Goal: Task Accomplishment & Management: Manage account settings

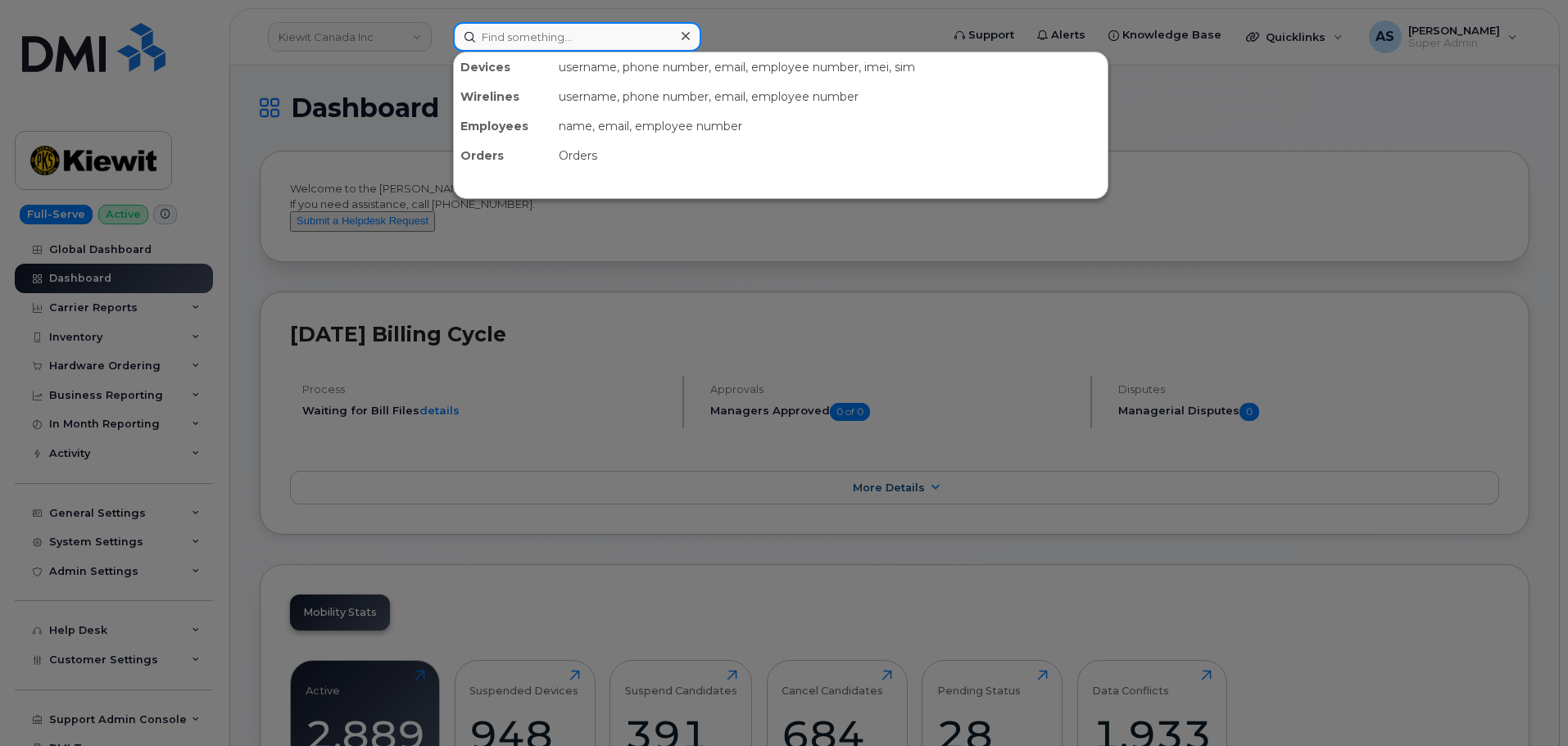
click at [513, 31] on input at bounding box center [577, 37] width 248 height 29
paste input "402 482 8321"
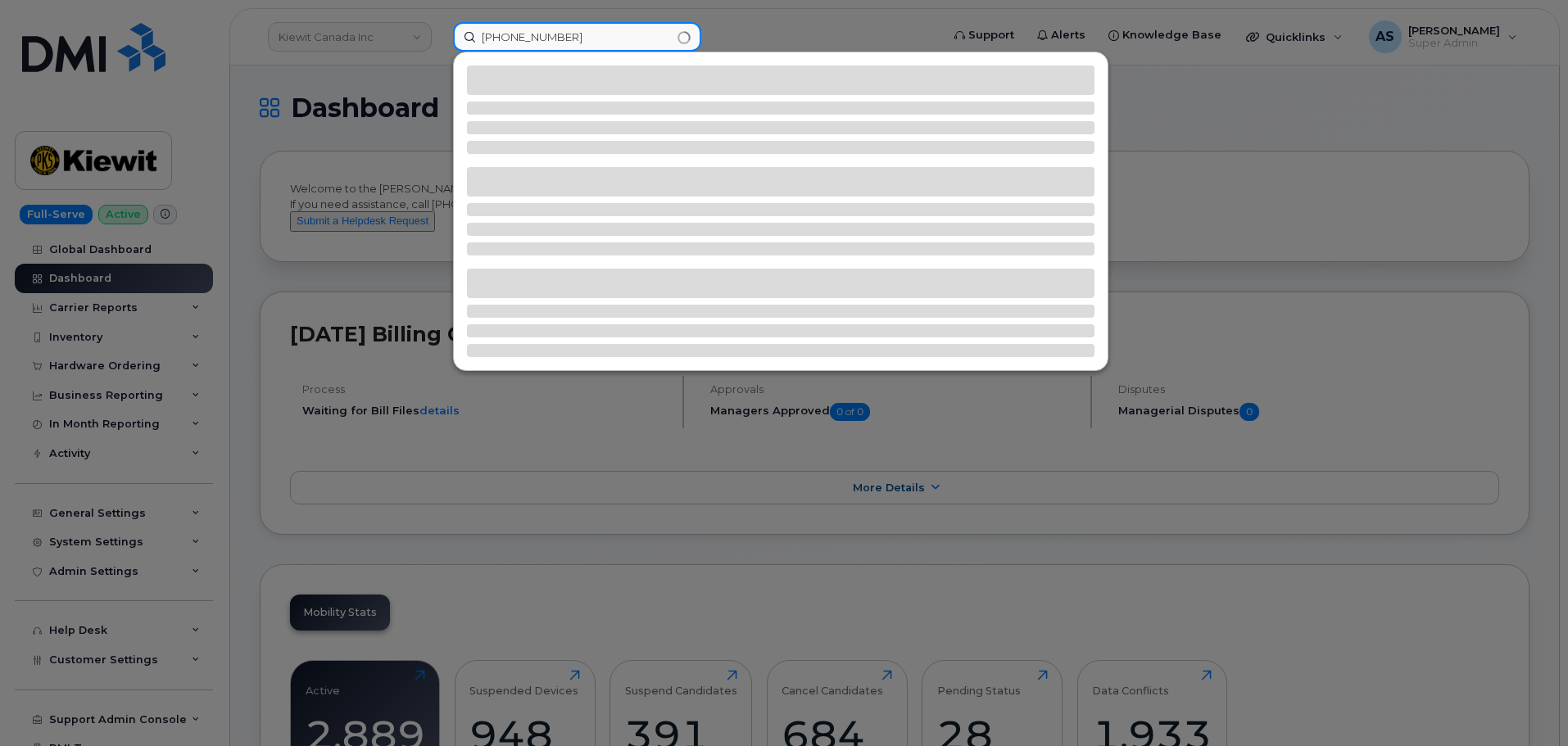
type input "402 482 8321"
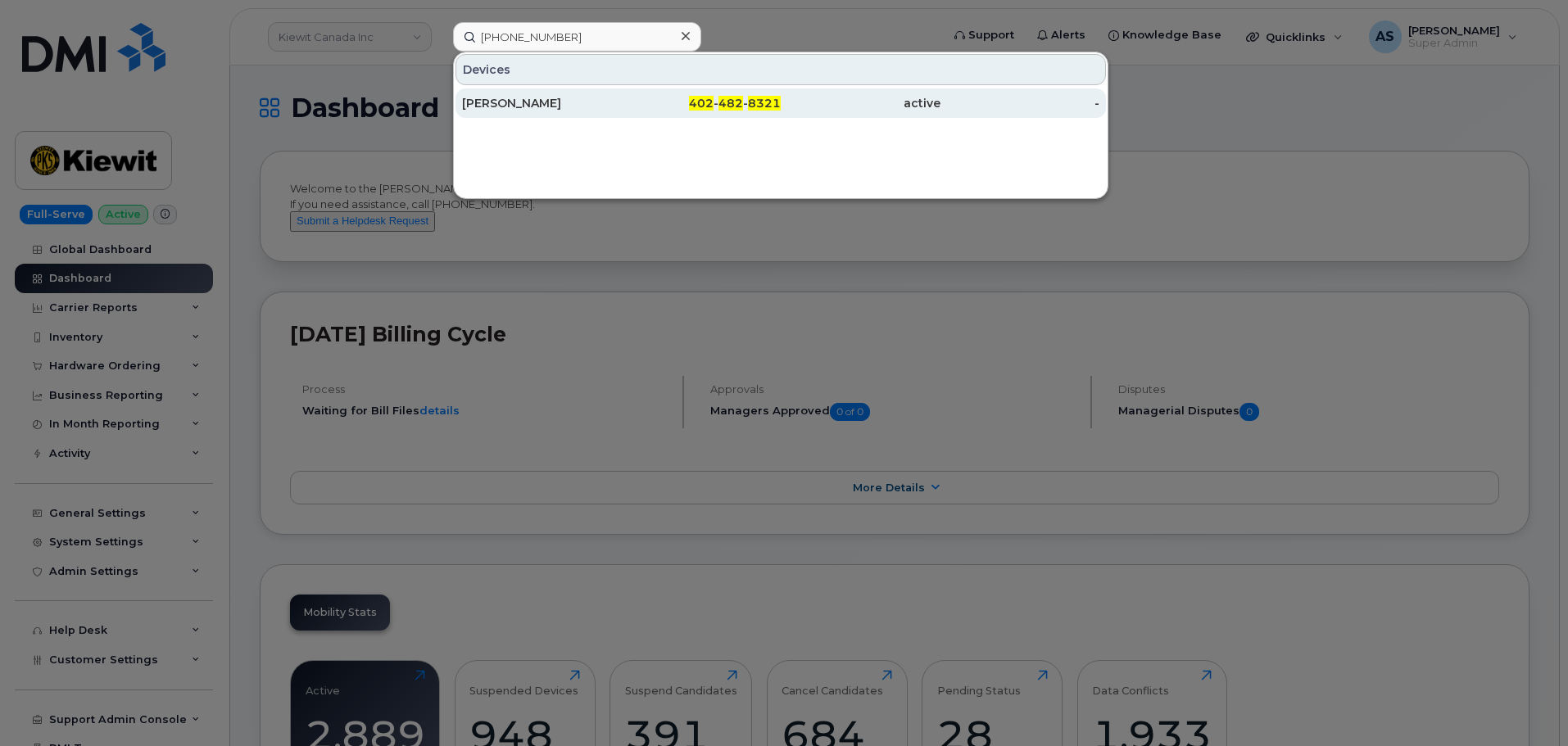
click at [642, 106] on div "402 - 482 - 8321" at bounding box center [701, 103] width 160 height 17
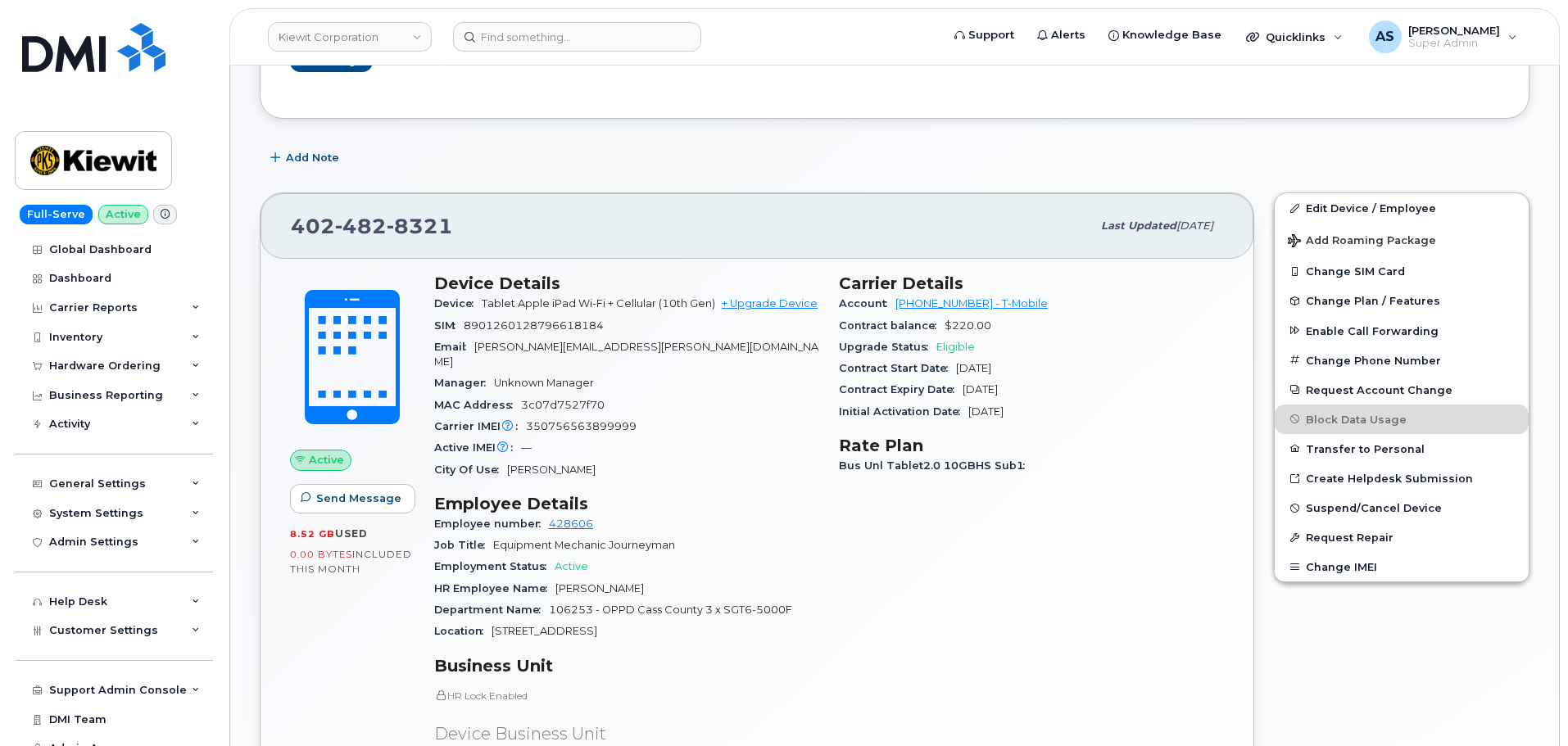
scroll to position [328, 0]
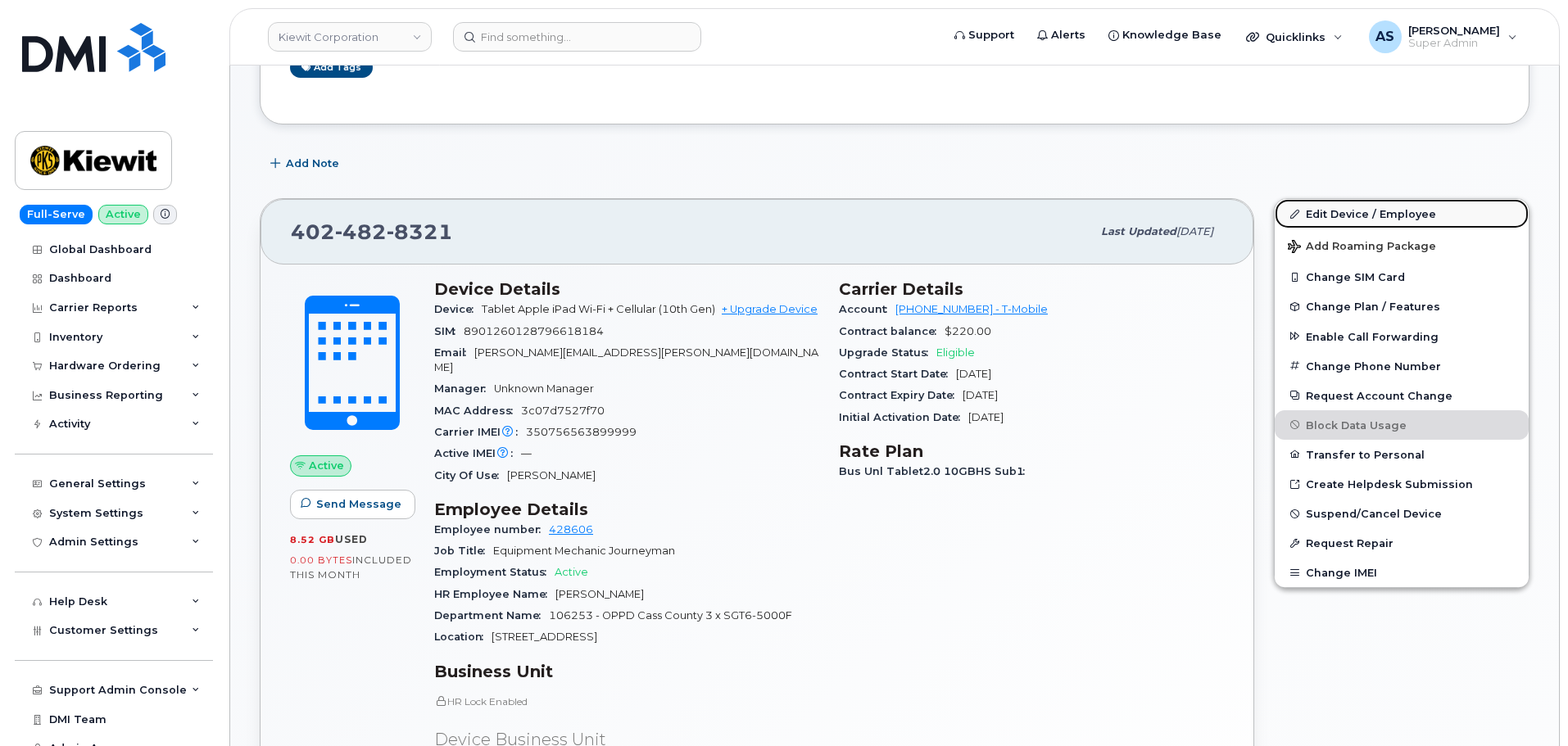
click at [1423, 215] on link "Edit Device / Employee" at bounding box center [1401, 214] width 254 height 29
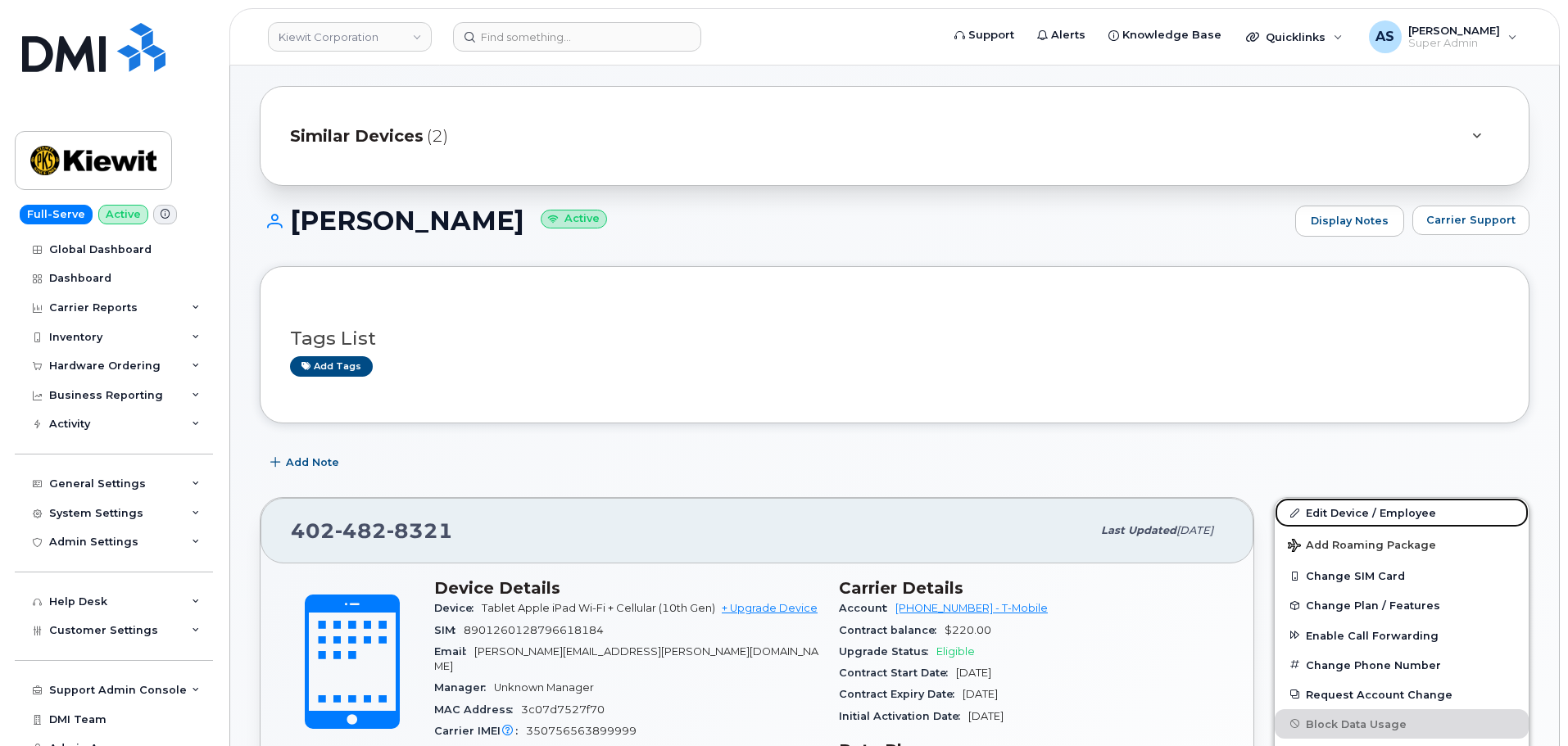
scroll to position [0, 0]
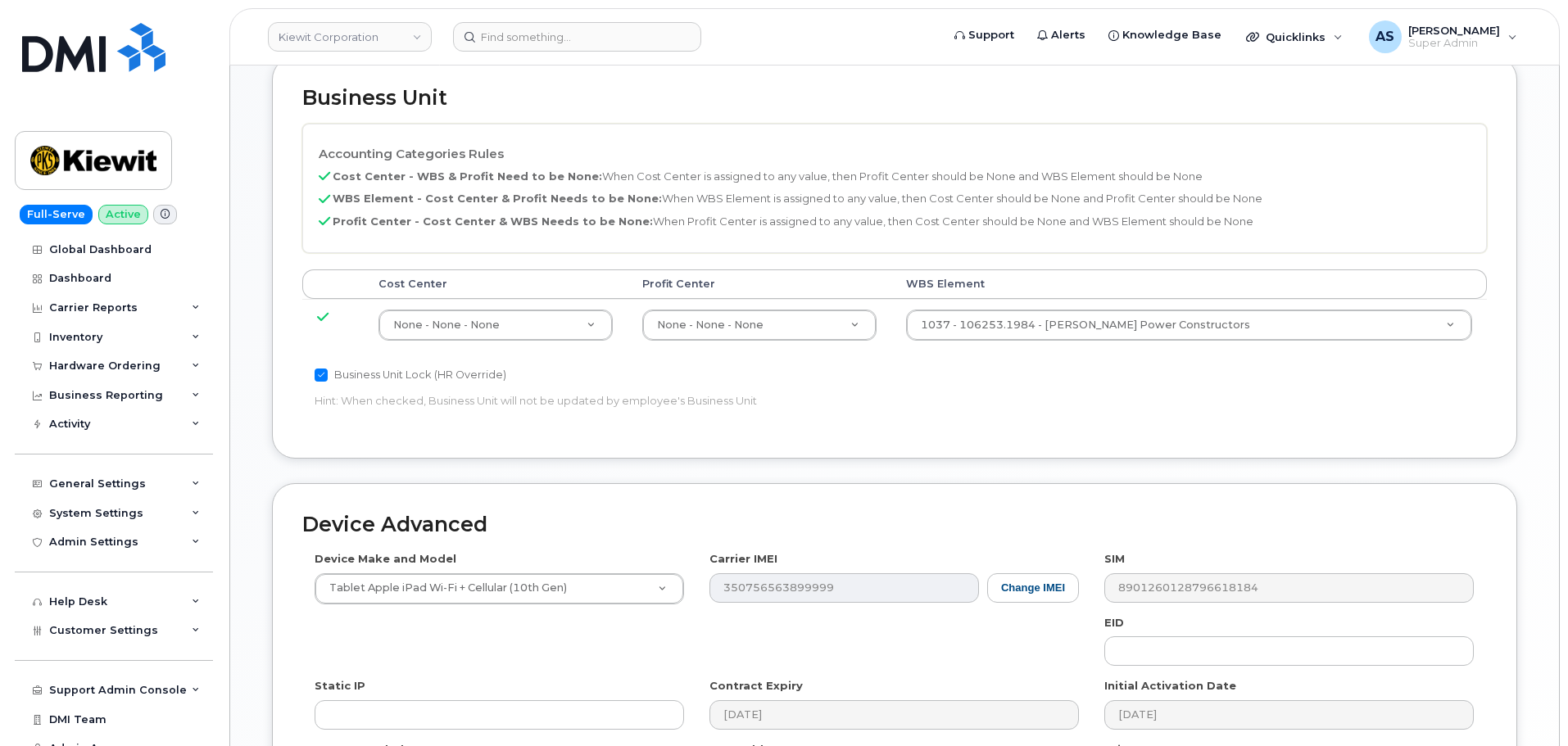
scroll to position [737, 0]
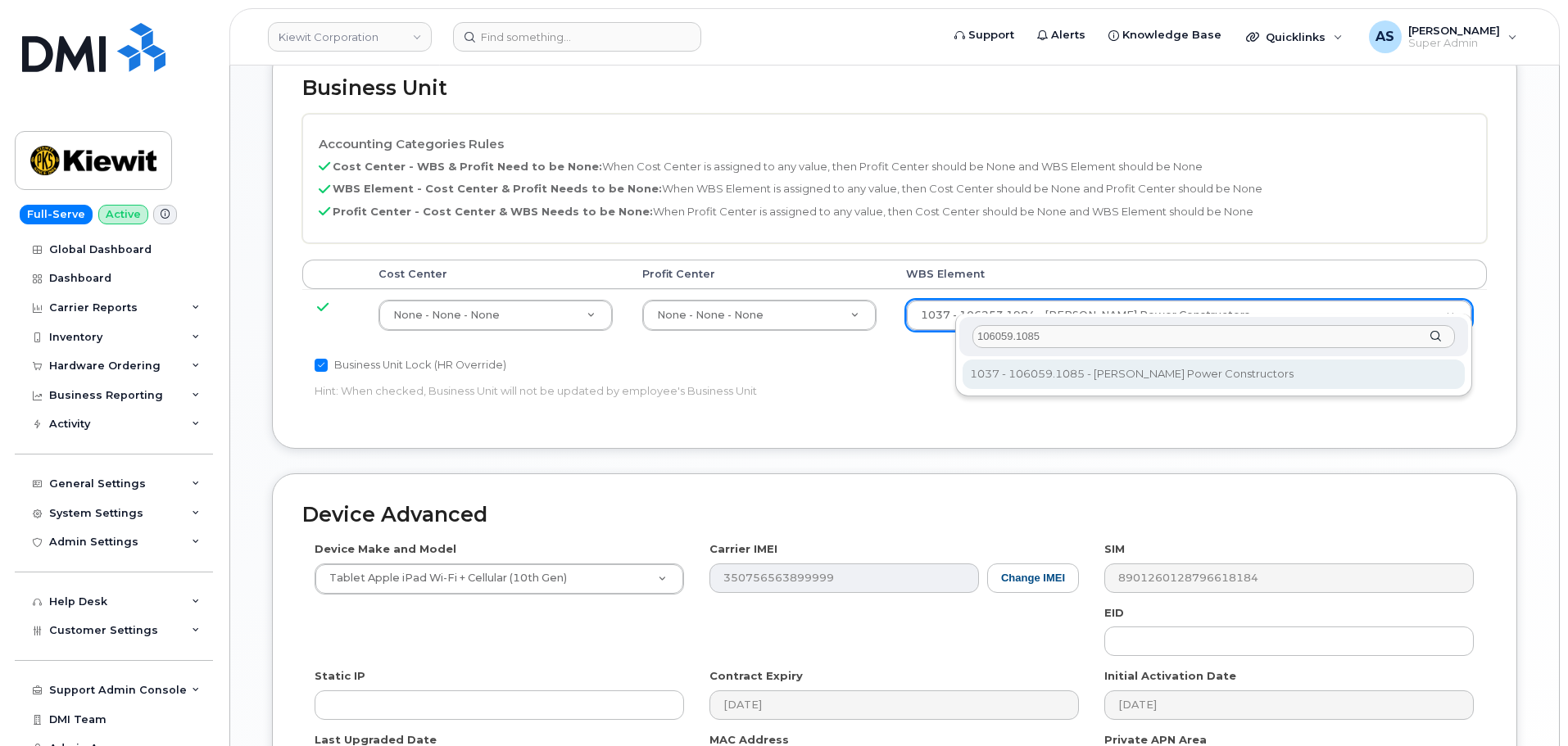
type input "106059.1085"
type input "29973553"
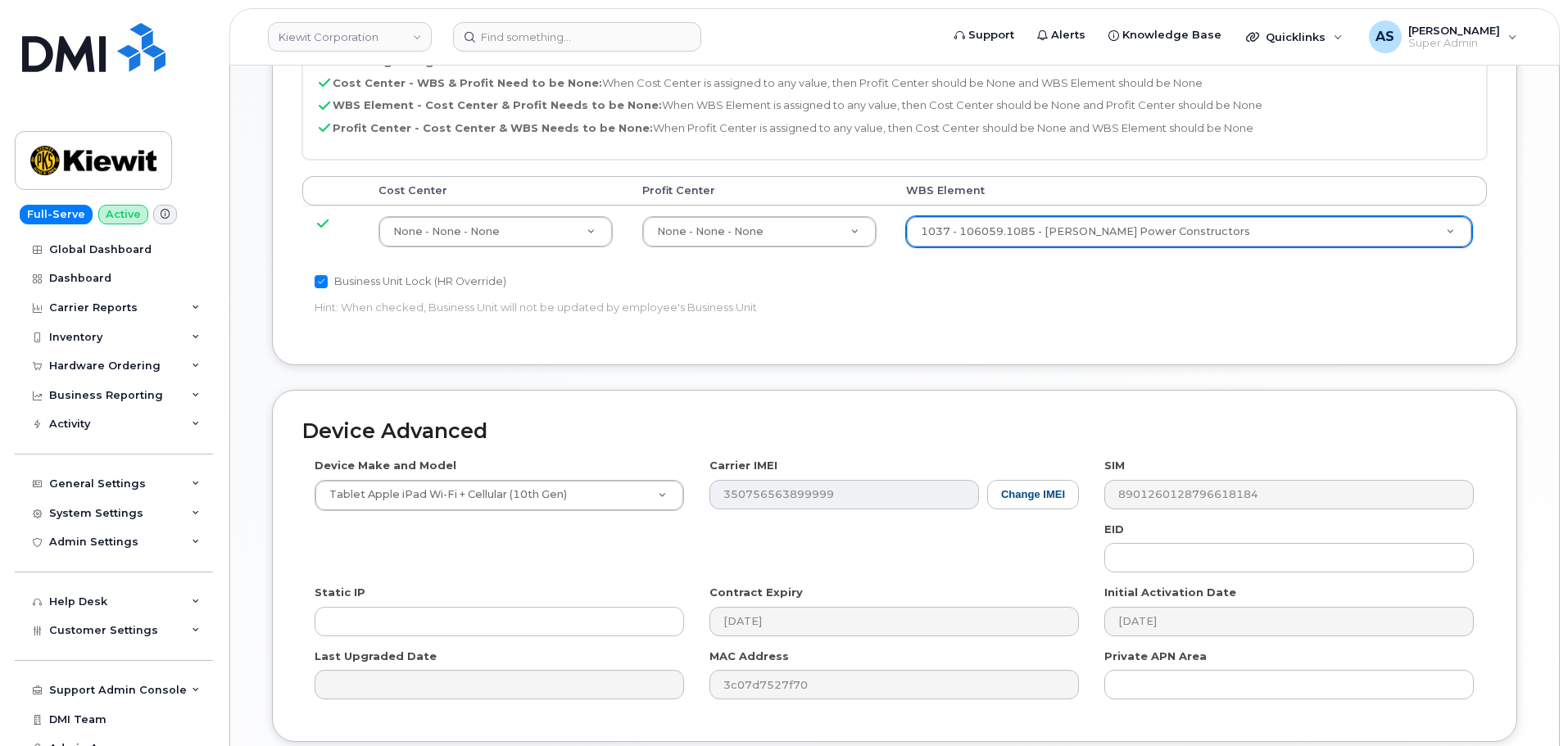
scroll to position [937, 0]
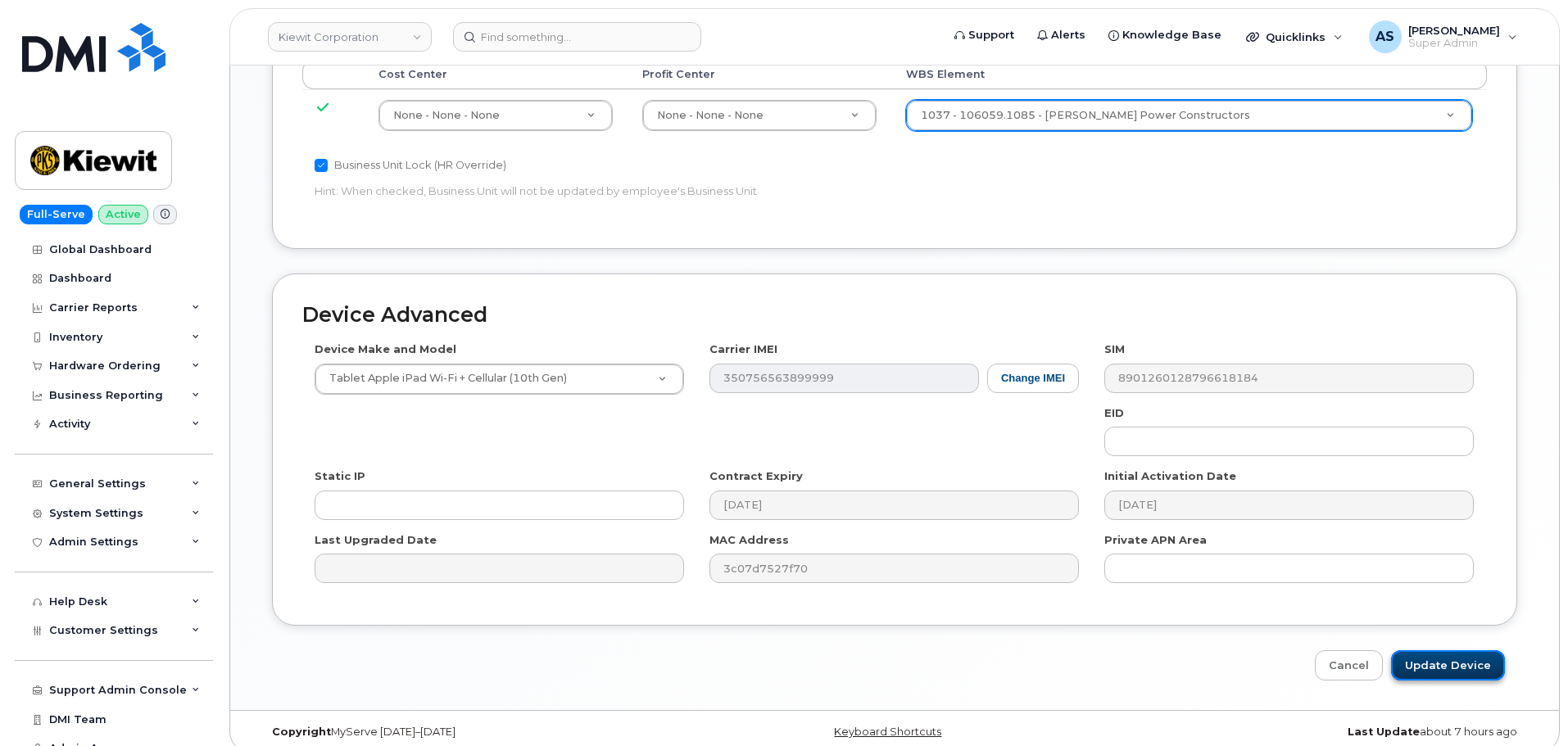
click at [1461, 650] on input "Update Device" at bounding box center [1448, 664] width 114 height 30
type input "Saving..."
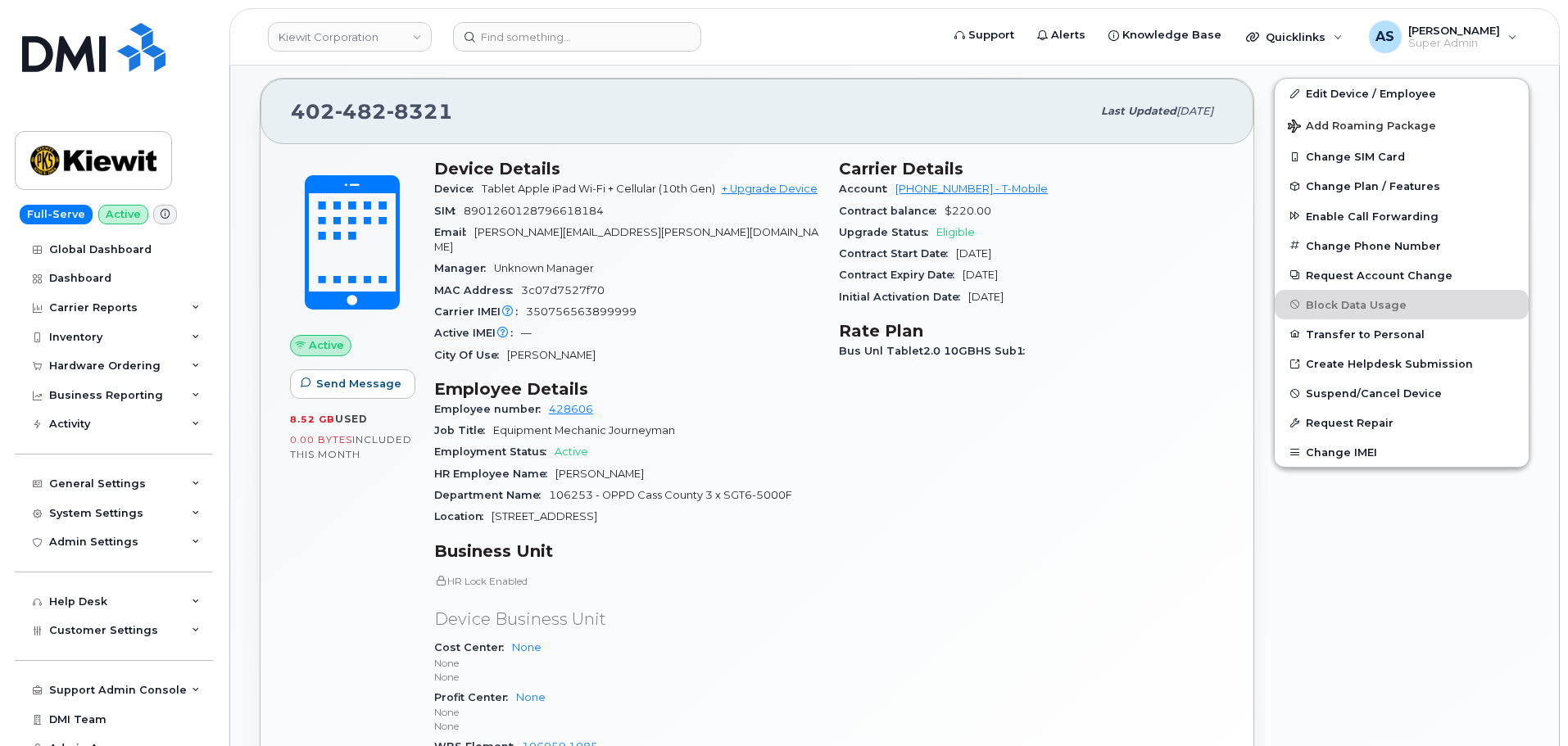
scroll to position [476, 0]
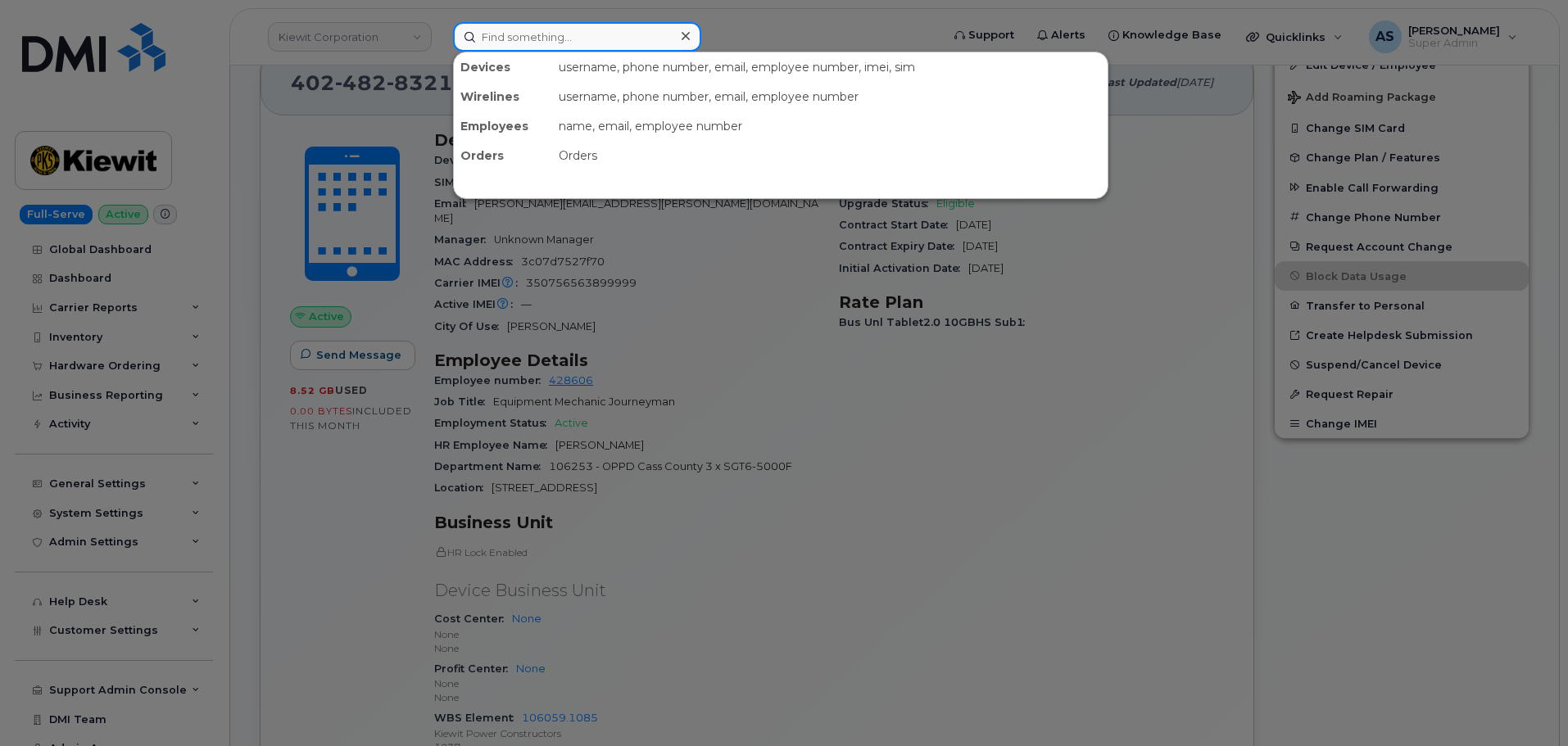
click at [521, 40] on input at bounding box center [577, 37] width 248 height 29
paste input "106059.1085"
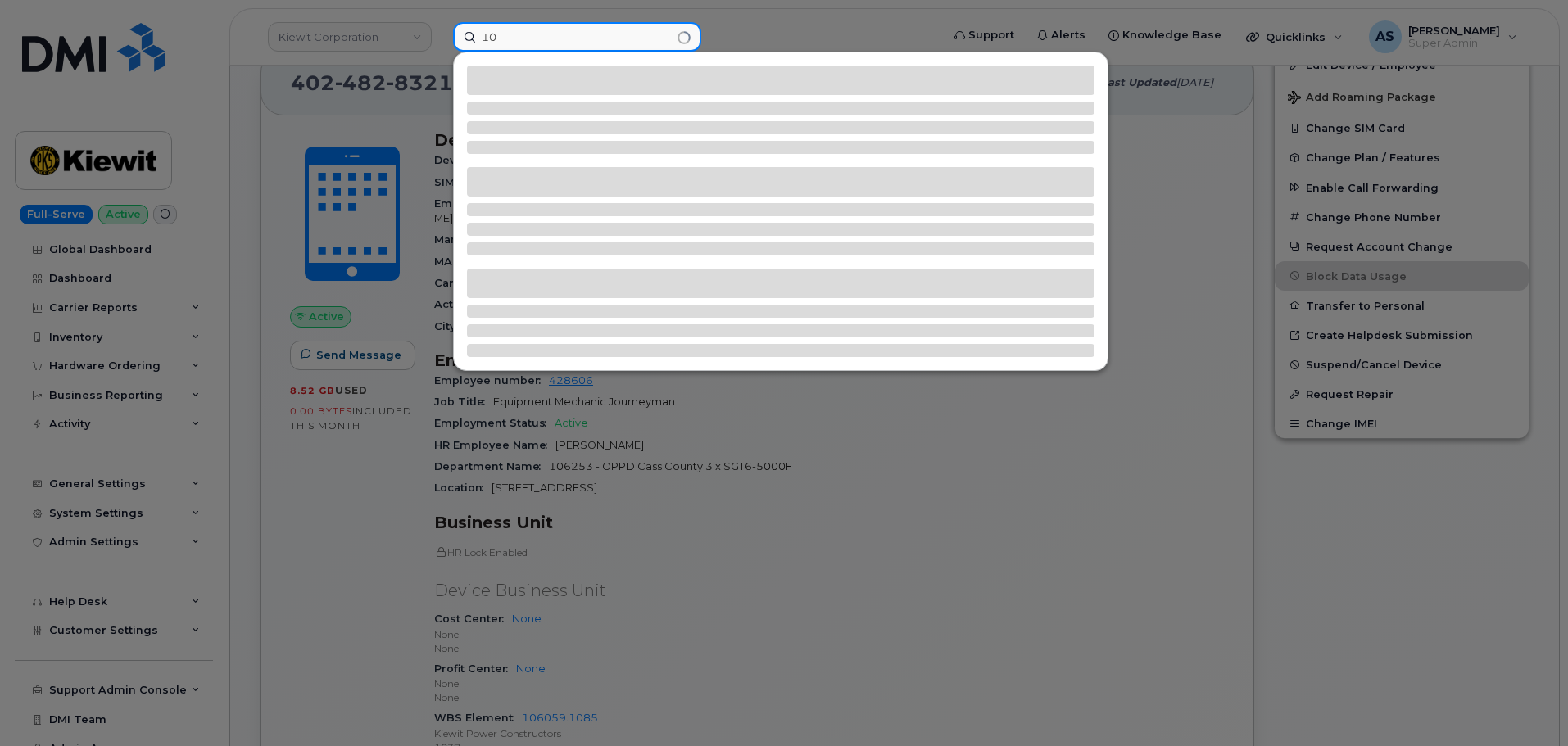
type input "1"
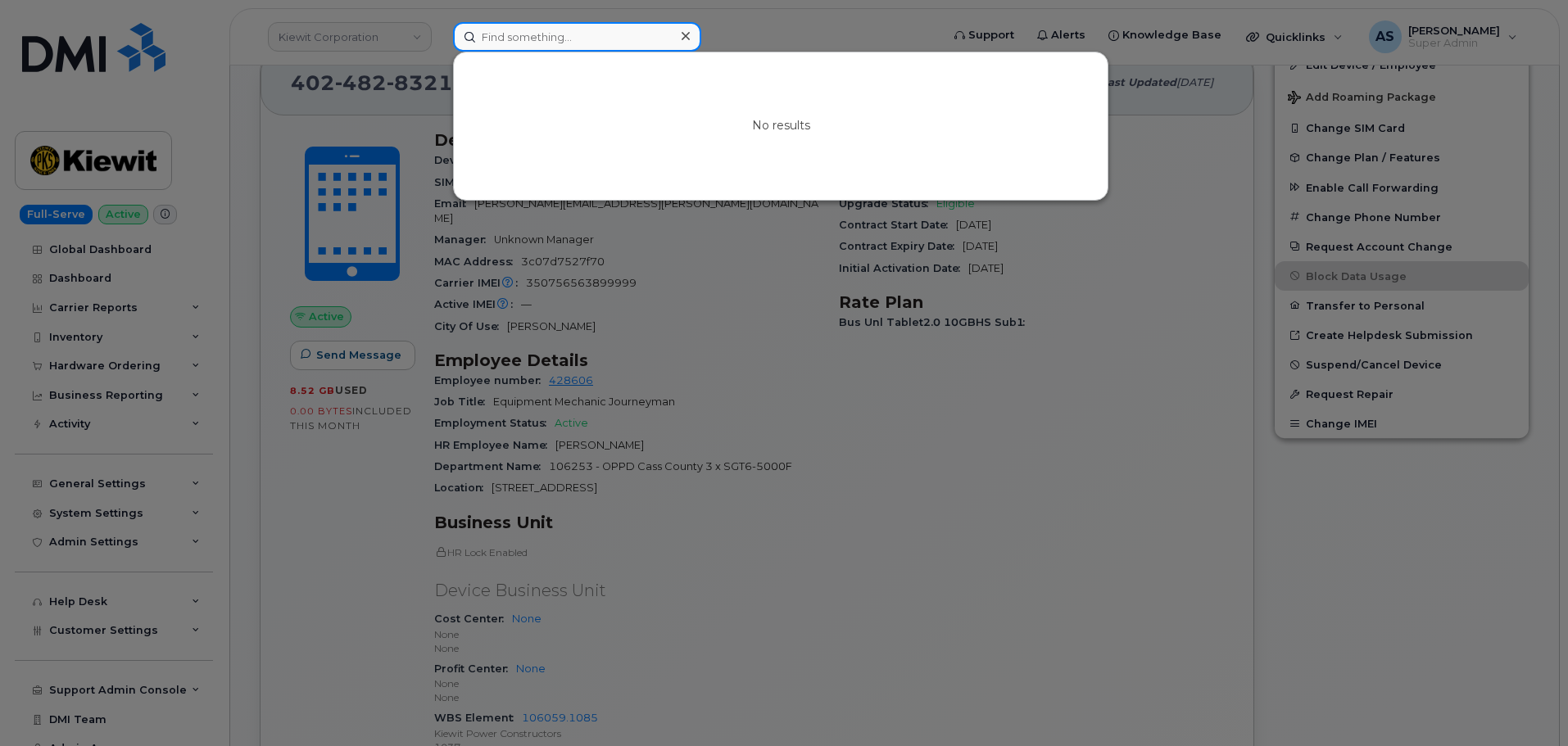
paste input "Morgan Jupiter"
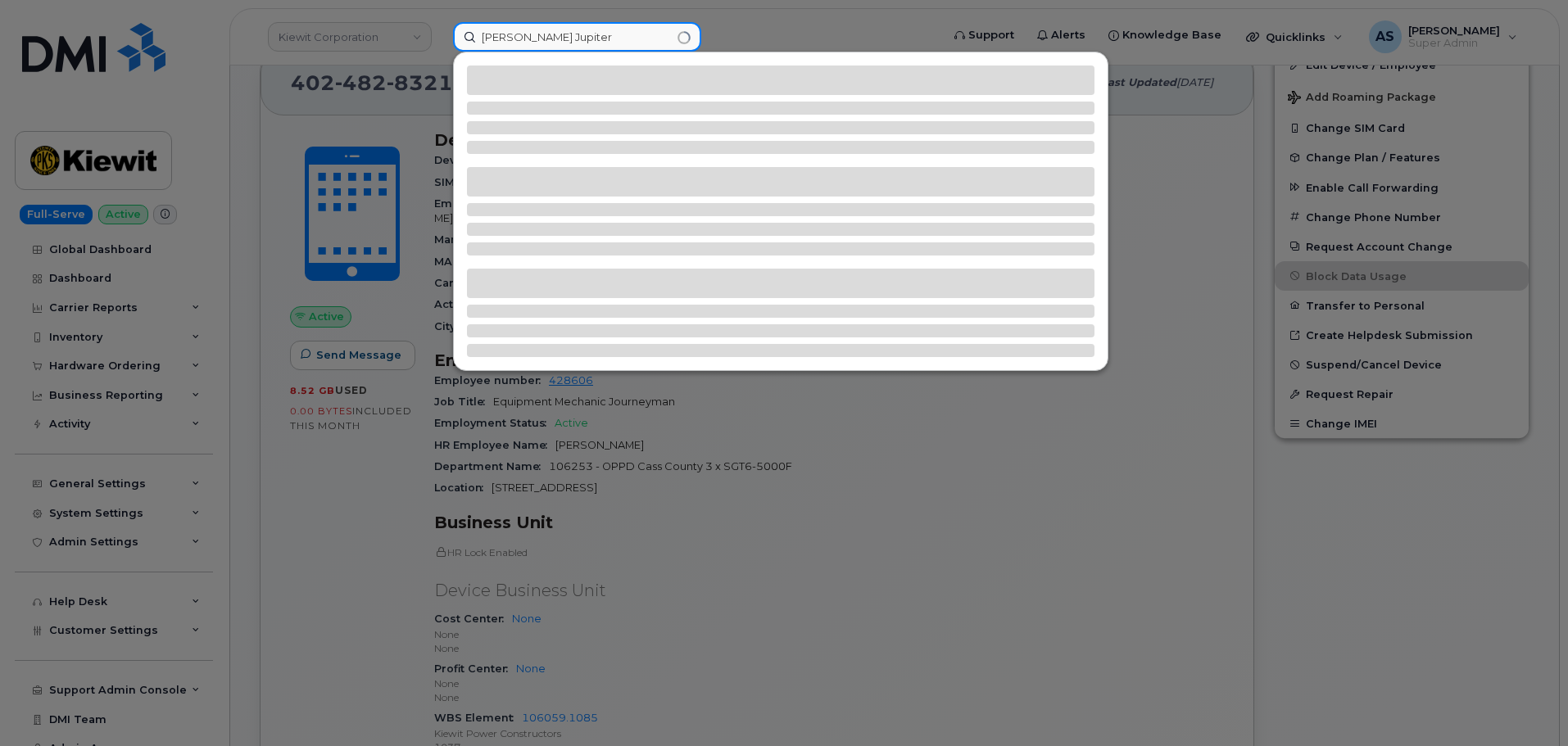
type input "Morgan Jupiter"
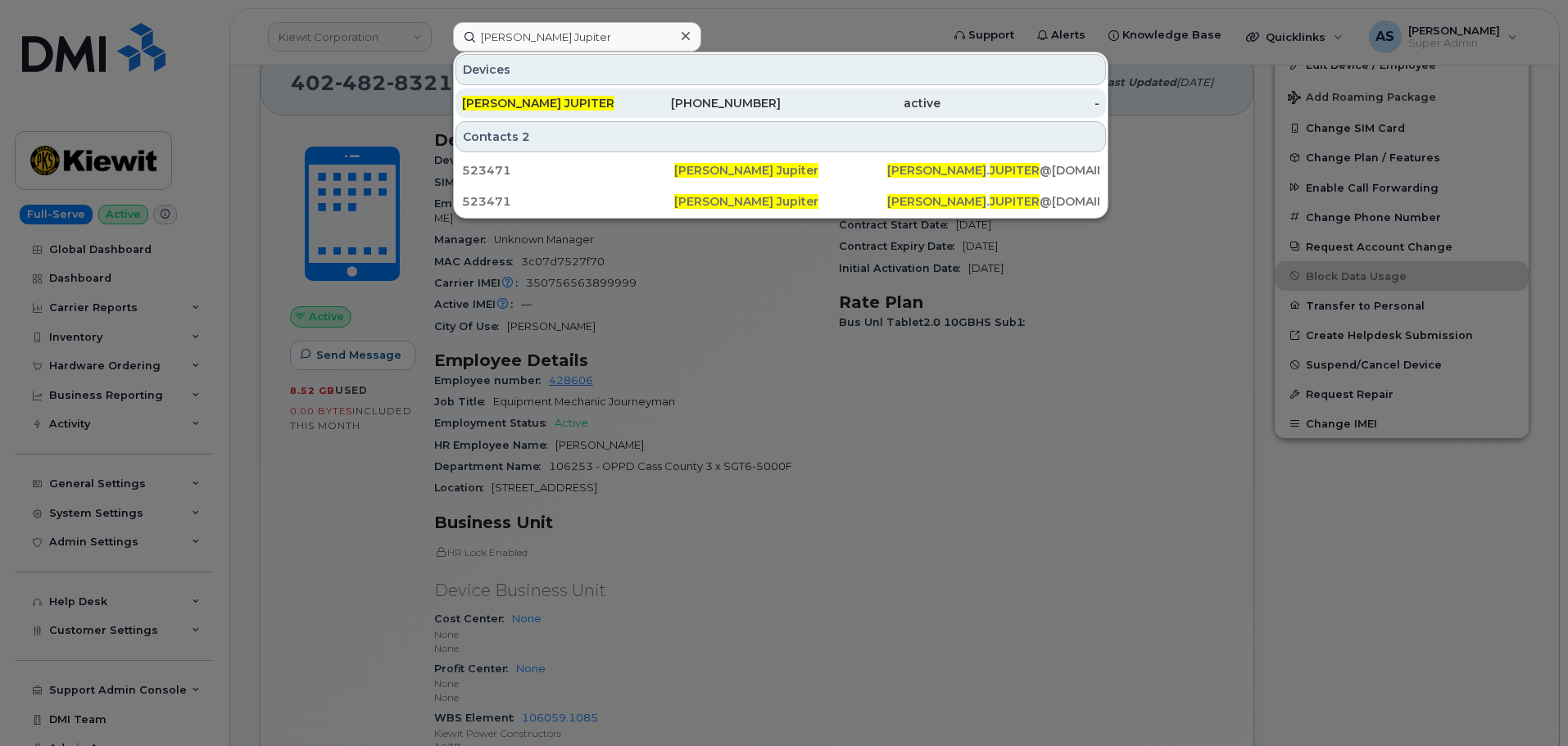
click at [588, 95] on div "[PERSON_NAME] JUPITER" at bounding box center [542, 103] width 160 height 17
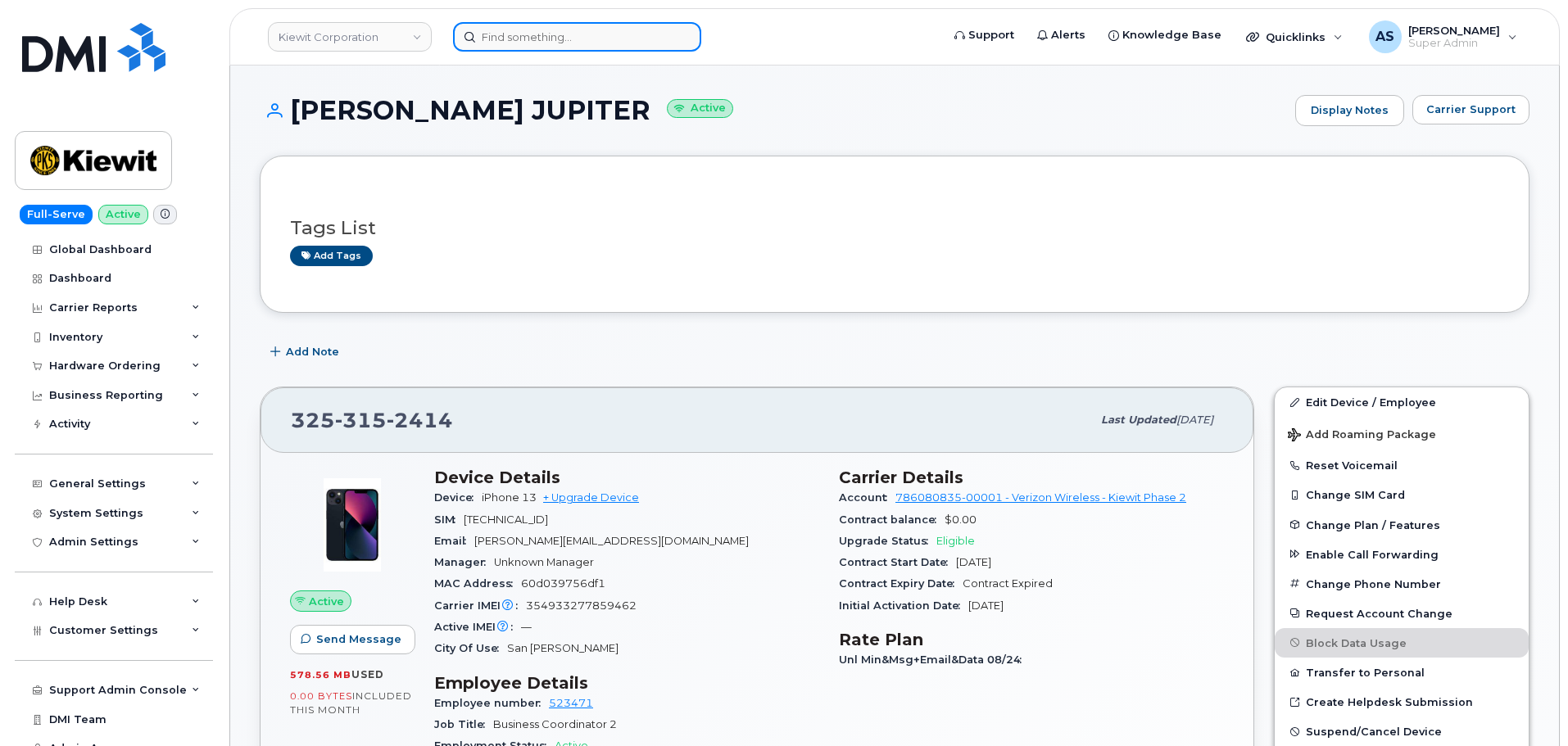
click at [521, 42] on input at bounding box center [577, 37] width 248 height 29
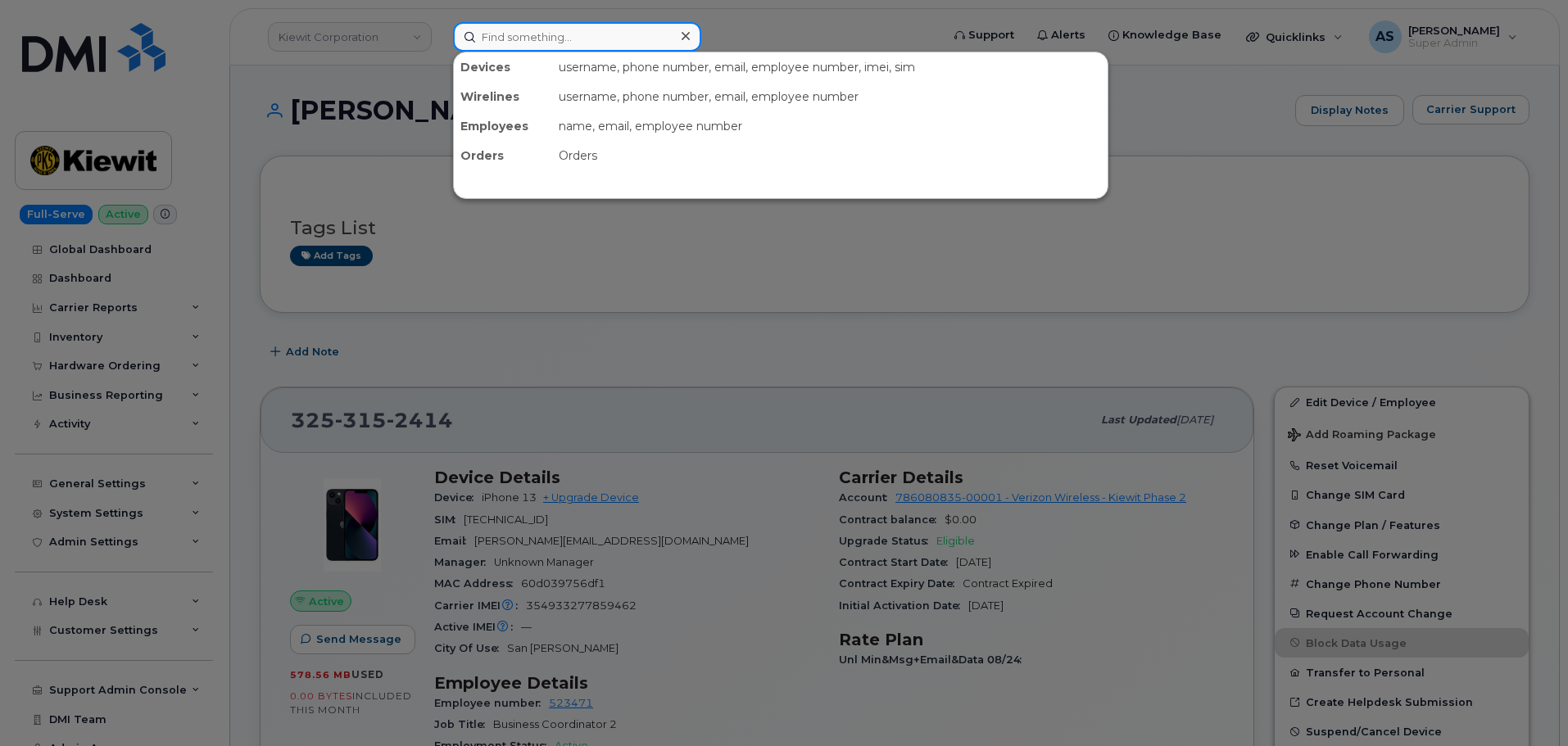
paste input "[PERSON_NAME] Jupiter"
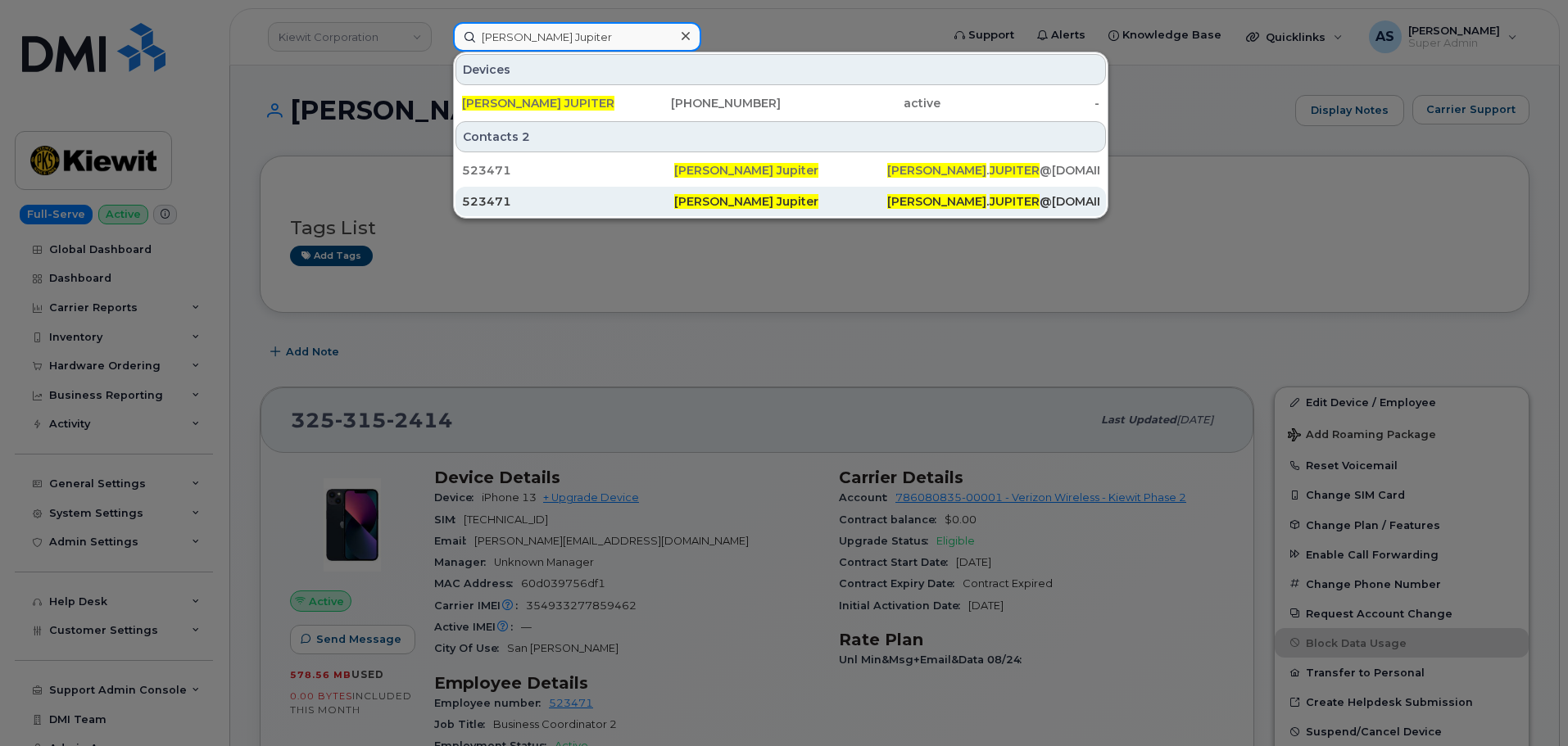
type input "[PERSON_NAME] Jupiter"
click at [528, 199] on div "523471" at bounding box center [567, 202] width 212 height 17
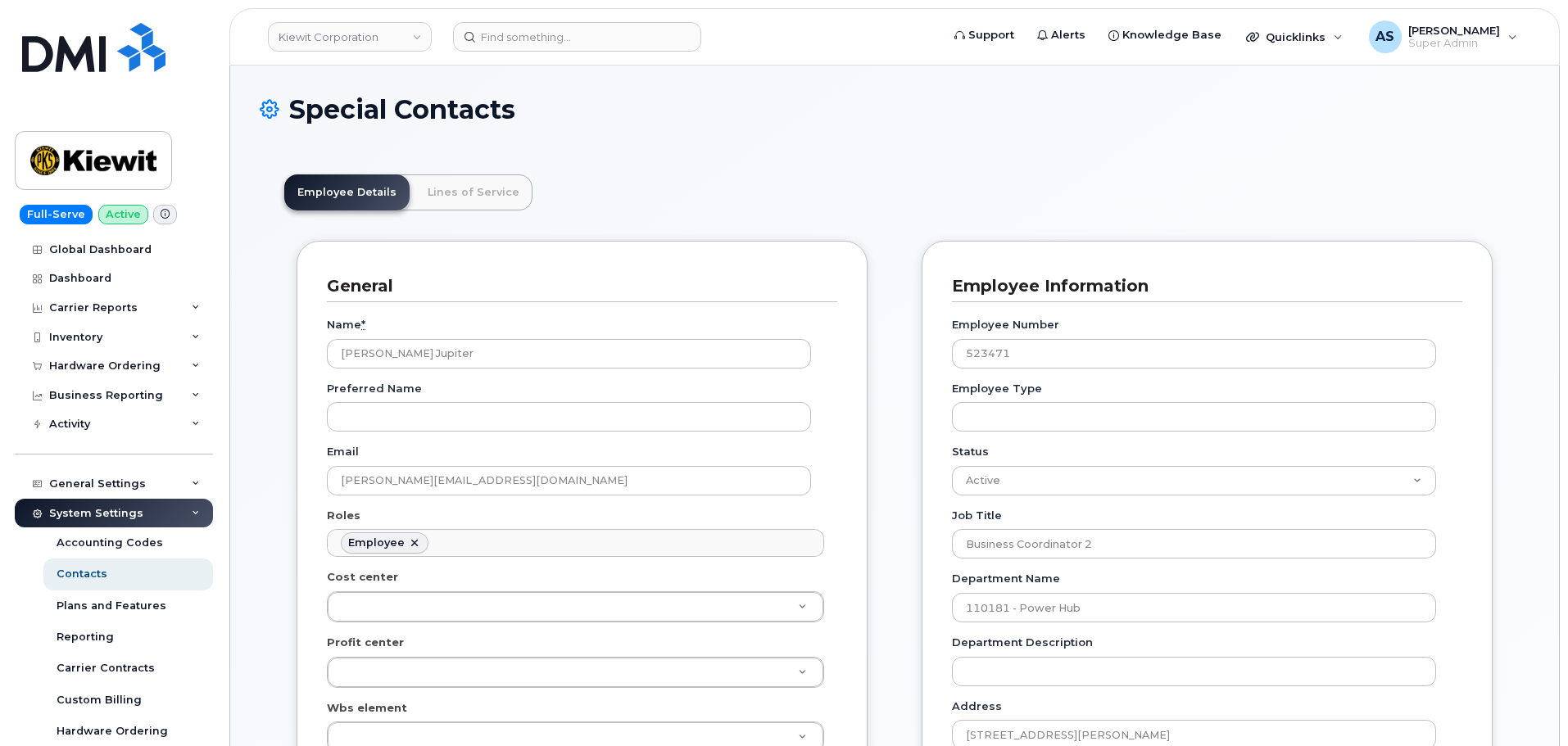
scroll to position [49, 0]
click at [508, 35] on input at bounding box center [577, 37] width 248 height 29
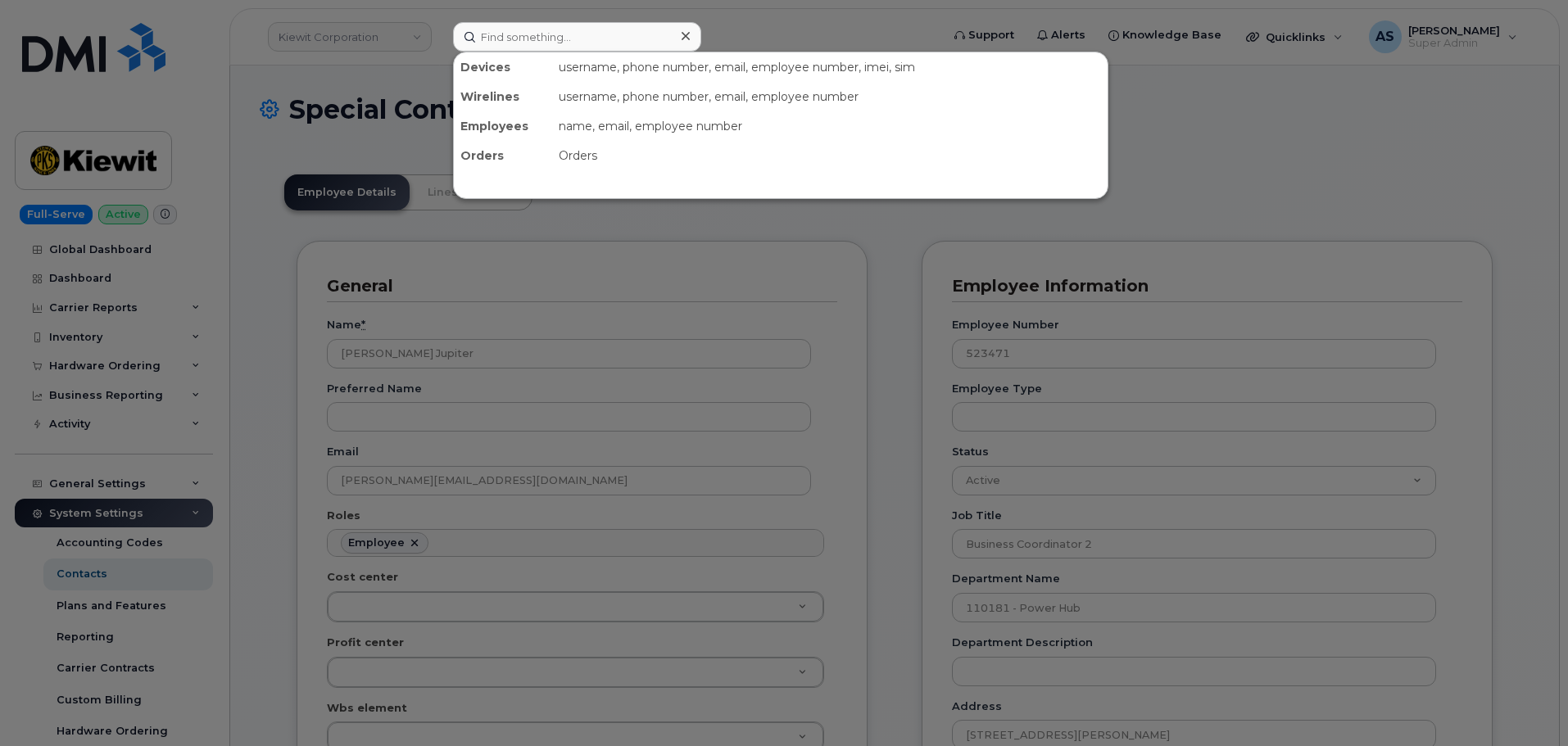
click at [1250, 135] on div at bounding box center [784, 373] width 1568 height 746
